Goal: Browse casually: Explore the website without a specific task or goal

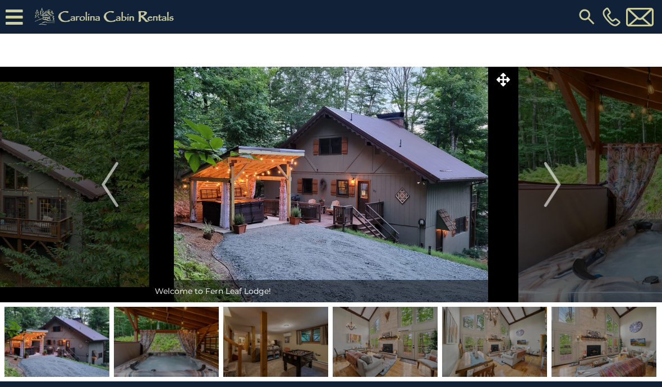
click at [420, 220] on img at bounding box center [331, 185] width 364 height 236
click at [556, 190] on img "Next" at bounding box center [551, 184] width 17 height 45
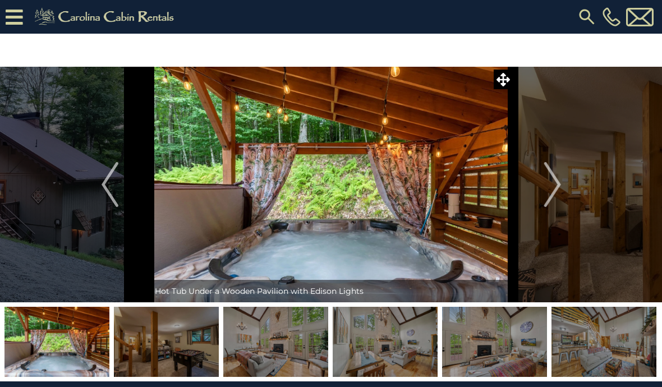
click at [558, 188] on img "Next" at bounding box center [551, 184] width 17 height 45
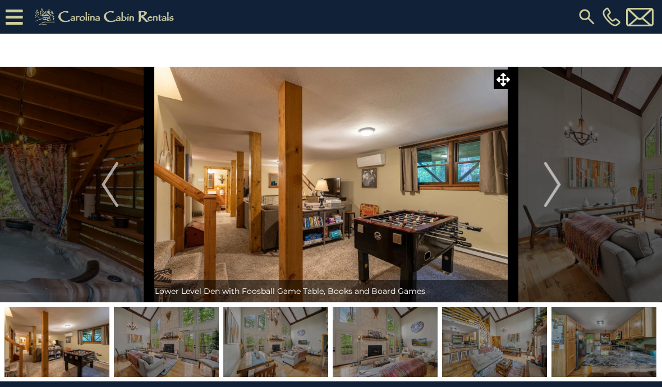
click at [556, 194] on img "Next" at bounding box center [551, 184] width 17 height 45
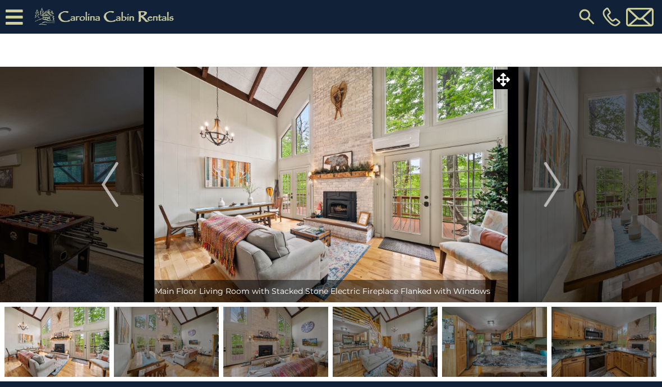
click at [555, 192] on img "Next" at bounding box center [551, 184] width 17 height 45
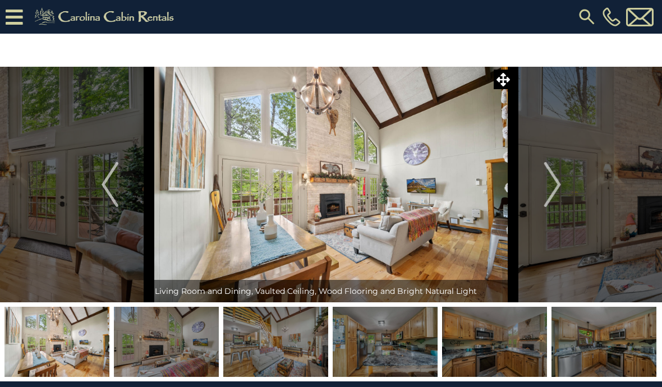
click at [551, 190] on img "Next" at bounding box center [551, 184] width 17 height 45
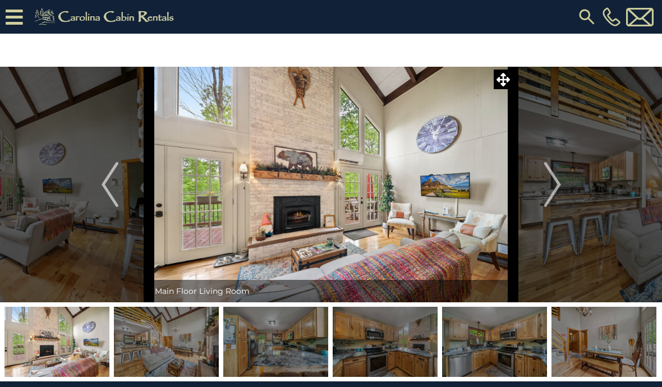
click at [551, 192] on img "Next" at bounding box center [551, 184] width 17 height 45
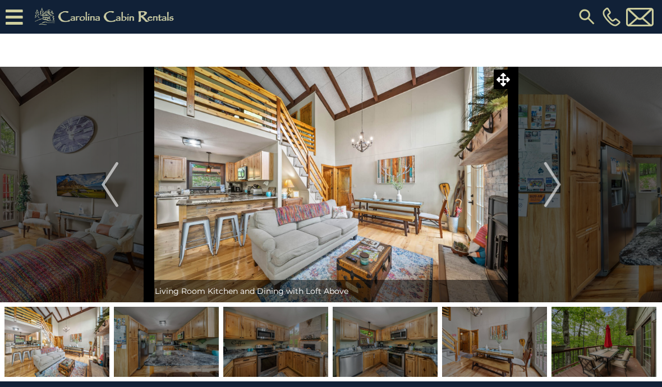
click at [555, 199] on img "Next" at bounding box center [551, 184] width 17 height 45
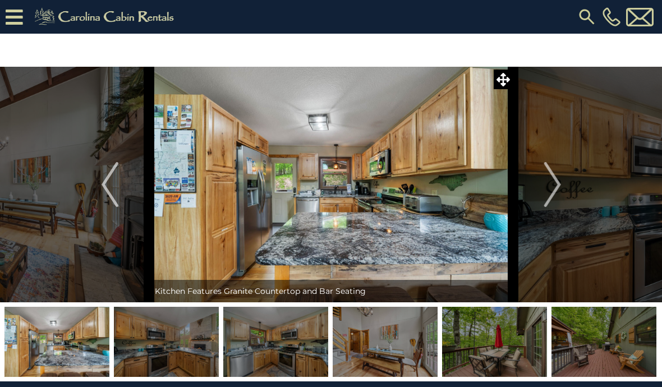
click at [557, 195] on img "Next" at bounding box center [551, 184] width 17 height 45
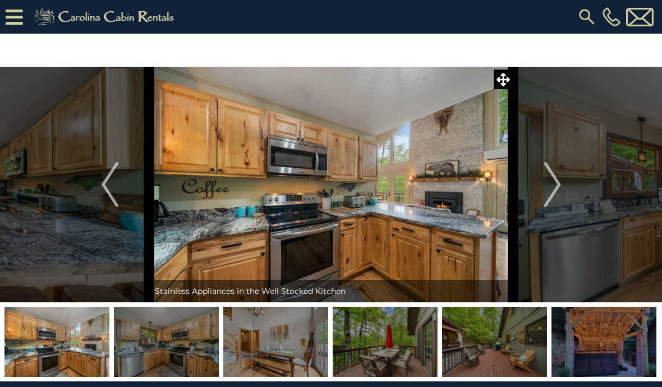
click at [552, 195] on img "Next" at bounding box center [551, 184] width 17 height 45
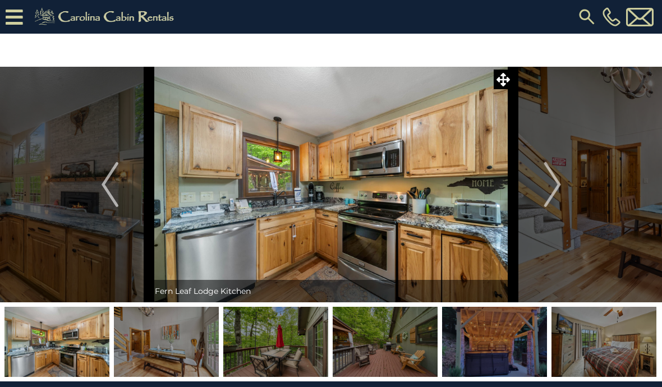
click at [552, 196] on img "Next" at bounding box center [551, 184] width 17 height 45
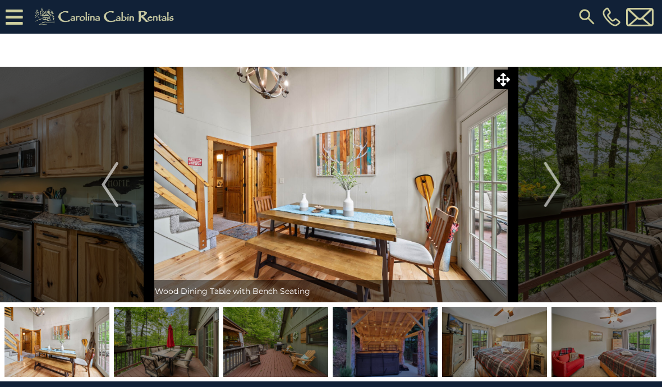
click at [550, 195] on img "Next" at bounding box center [551, 184] width 17 height 45
